Goal: Check status: Check status

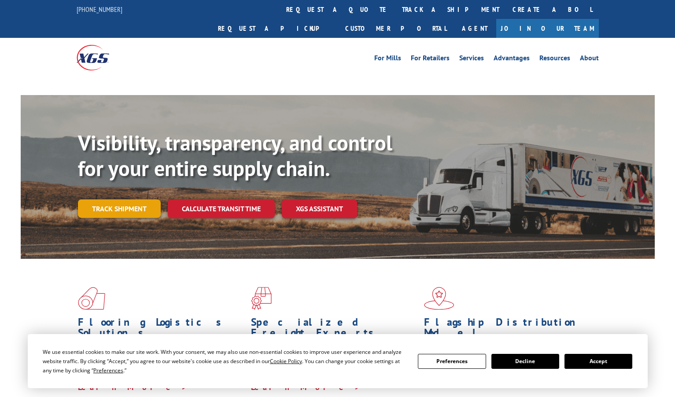
click at [141, 199] on link "Track shipment" at bounding box center [119, 208] width 83 height 18
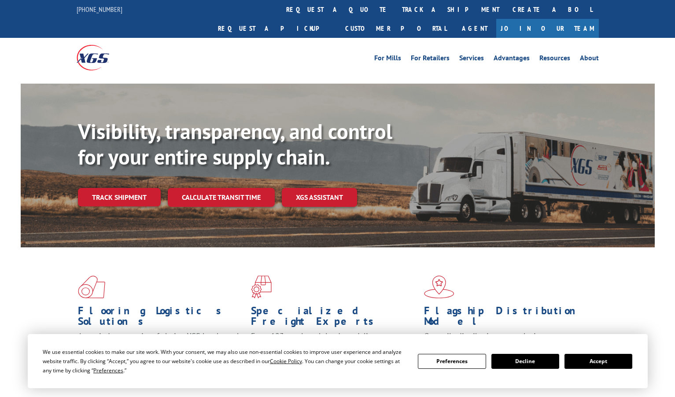
click at [583, 360] on button "Accept" at bounding box center [598, 361] width 68 height 15
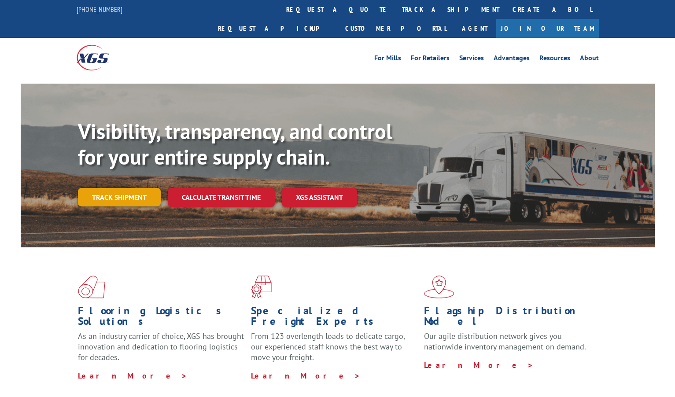
click at [148, 188] on link "Track shipment" at bounding box center [119, 197] width 83 height 18
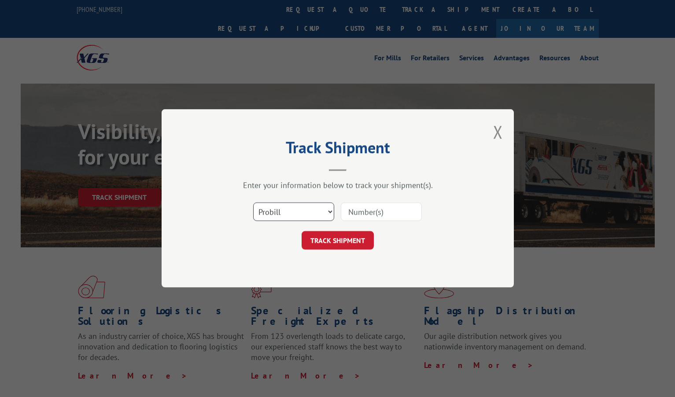
click at [306, 214] on select "Select category... Probill BOL PO" at bounding box center [293, 212] width 81 height 18
click at [358, 213] on input at bounding box center [381, 212] width 81 height 18
paste input "25019589-1436"
type input "25019589-1436"
click at [338, 239] on button "TRACK SHIPMENT" at bounding box center [337, 240] width 72 height 18
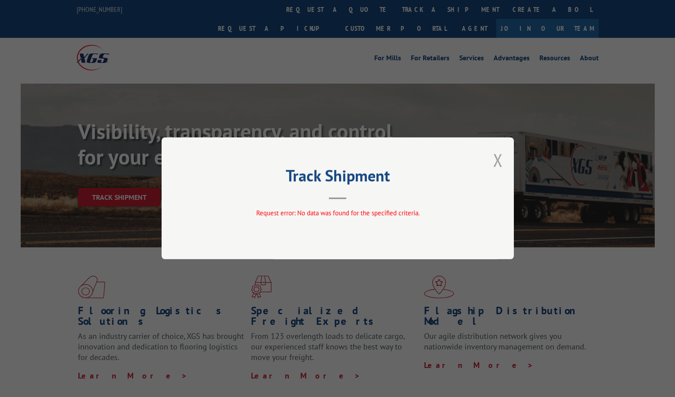
click at [495, 160] on button "Close modal" at bounding box center [498, 159] width 10 height 23
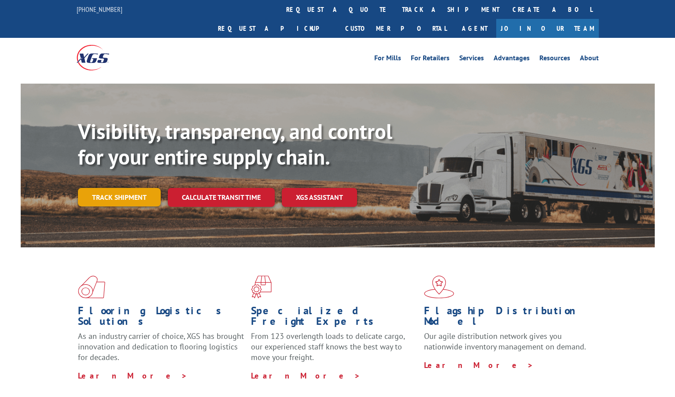
click at [139, 188] on link "Track shipment" at bounding box center [119, 197] width 83 height 18
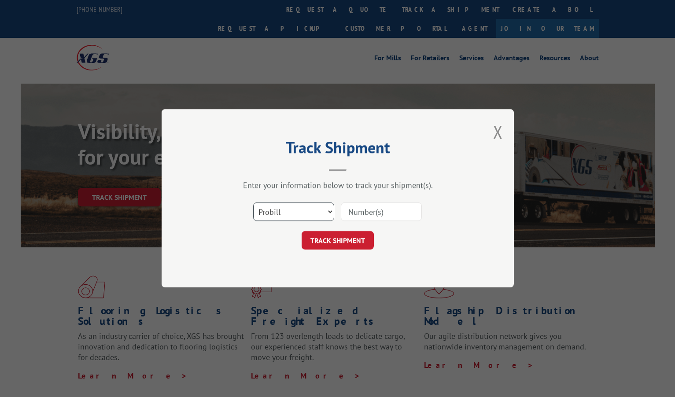
click at [275, 214] on select "Select category... Probill BOL PO" at bounding box center [293, 212] width 81 height 18
select select "bol"
click at [253, 203] on select "Select category... Probill BOL PO" at bounding box center [293, 212] width 81 height 18
paste input "25019589-1436"
type input "25019589-1436"
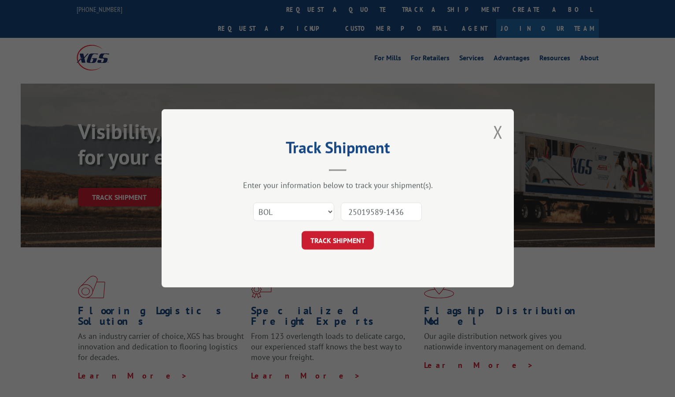
click at [348, 239] on button "TRACK SHIPMENT" at bounding box center [337, 240] width 72 height 18
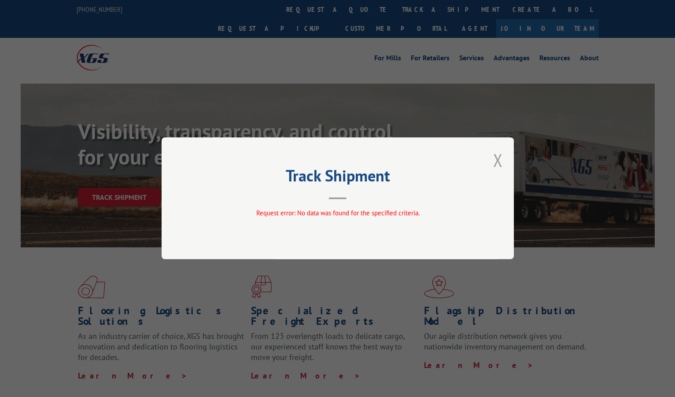
click at [499, 158] on button "Close modal" at bounding box center [498, 159] width 10 height 23
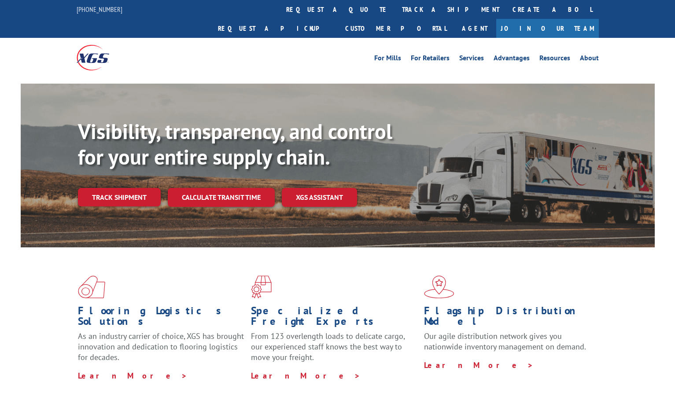
drag, startPoint x: 144, startPoint y: 176, endPoint x: 141, endPoint y: 172, distance: 5.0
click at [144, 188] on link "Track shipment" at bounding box center [119, 197] width 83 height 18
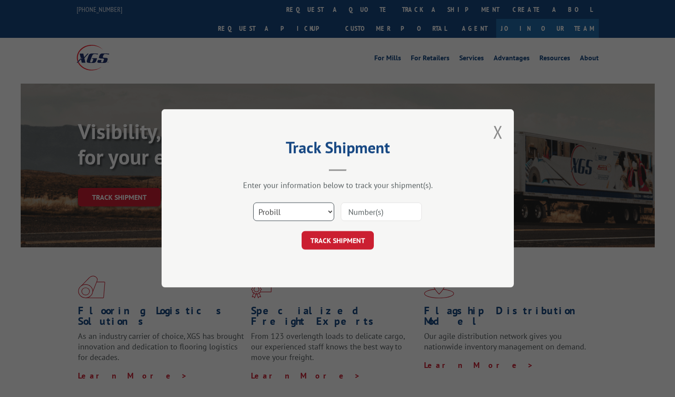
click at [282, 210] on select "Select category... Probill BOL PO" at bounding box center [293, 212] width 81 height 18
select select "po"
click at [253, 203] on select "Select category... Probill BOL PO" at bounding box center [293, 212] width 81 height 18
click at [390, 216] on input at bounding box center [381, 212] width 81 height 18
paste input "293358449"
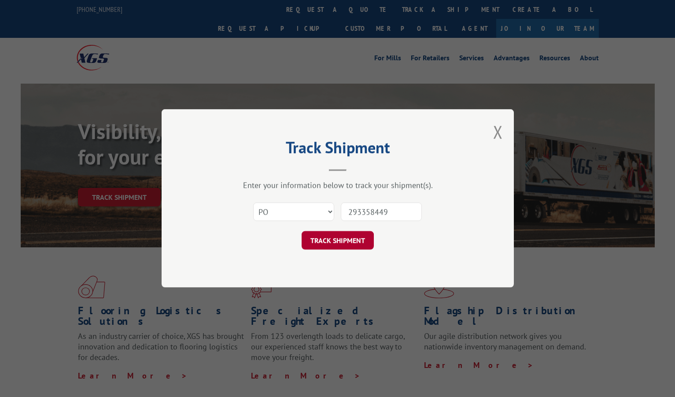
type input "293358449"
click at [351, 239] on button "TRACK SHIPMENT" at bounding box center [337, 240] width 72 height 18
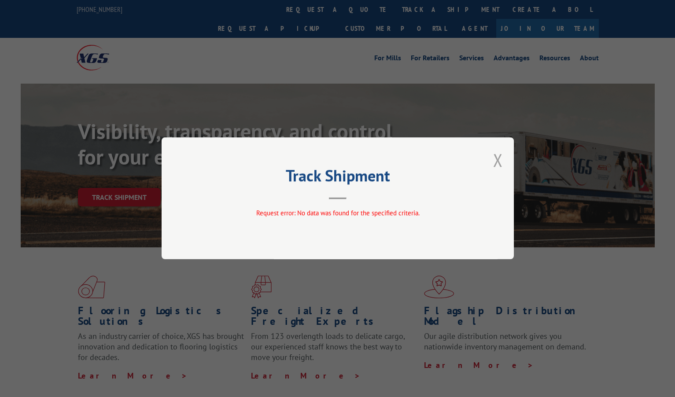
click at [500, 161] on button "Close modal" at bounding box center [498, 159] width 10 height 23
